Goal: Information Seeking & Learning: Learn about a topic

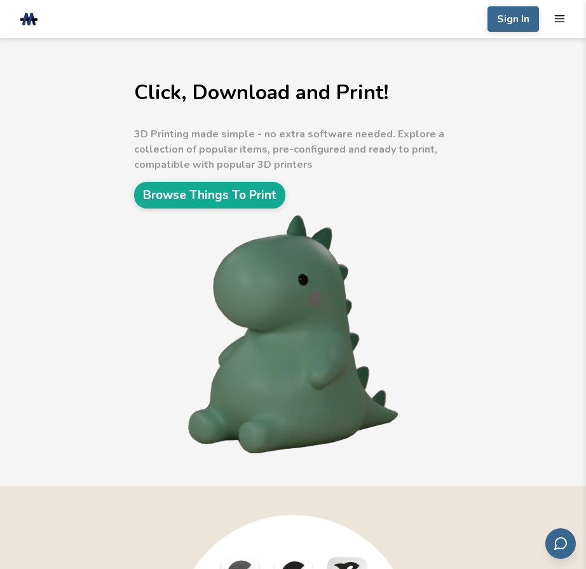
scroll to position [2564, 0]
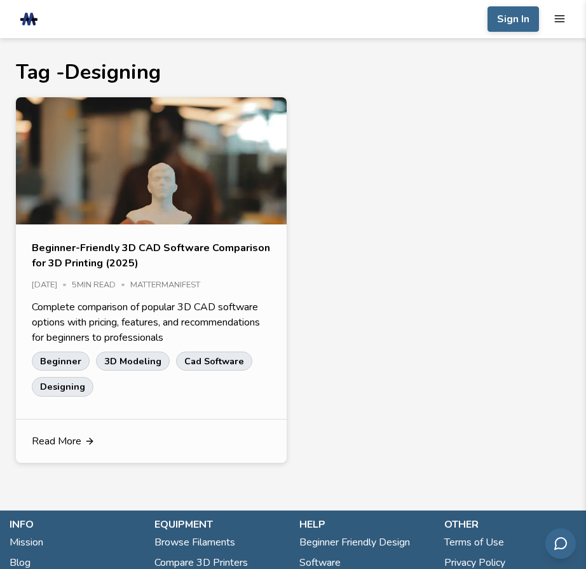
click at [0, 0] on link "Search" at bounding box center [0, 0] width 0 height 0
